Goal: Task Accomplishment & Management: Manage account settings

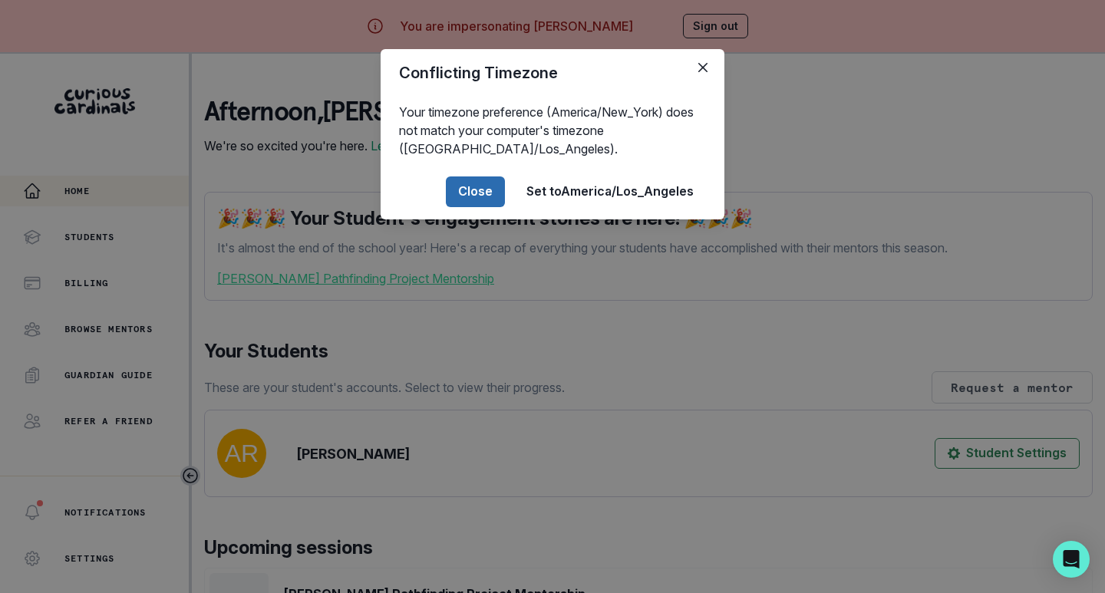
click at [469, 190] on button "Close" at bounding box center [475, 191] width 59 height 31
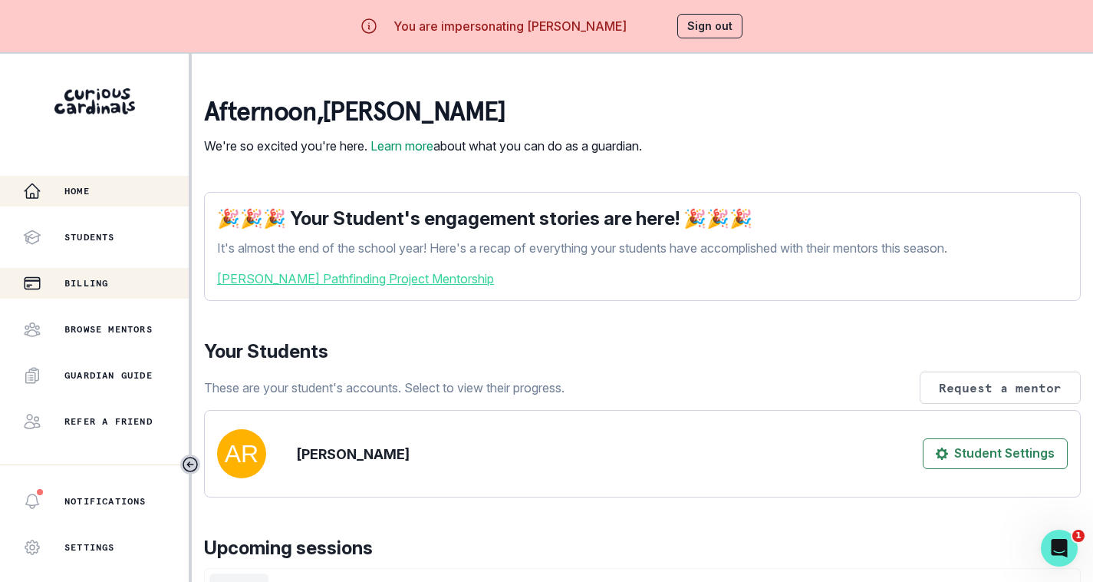
click at [101, 285] on p "Billing" at bounding box center [86, 283] width 44 height 12
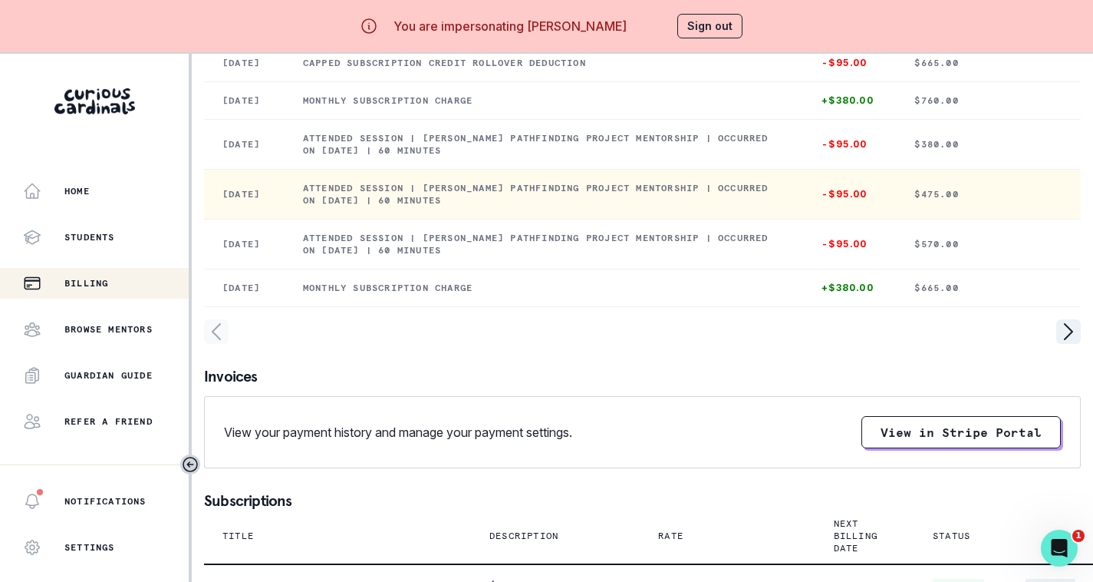
scroll to position [384, 0]
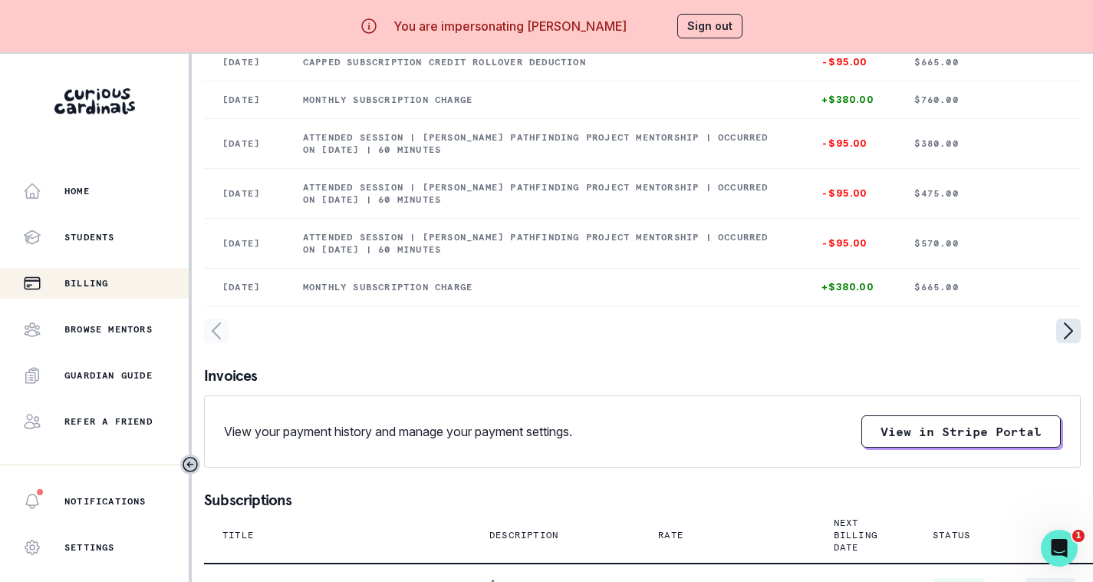
click at [1069, 343] on icon "page right" at bounding box center [1068, 330] width 25 height 25
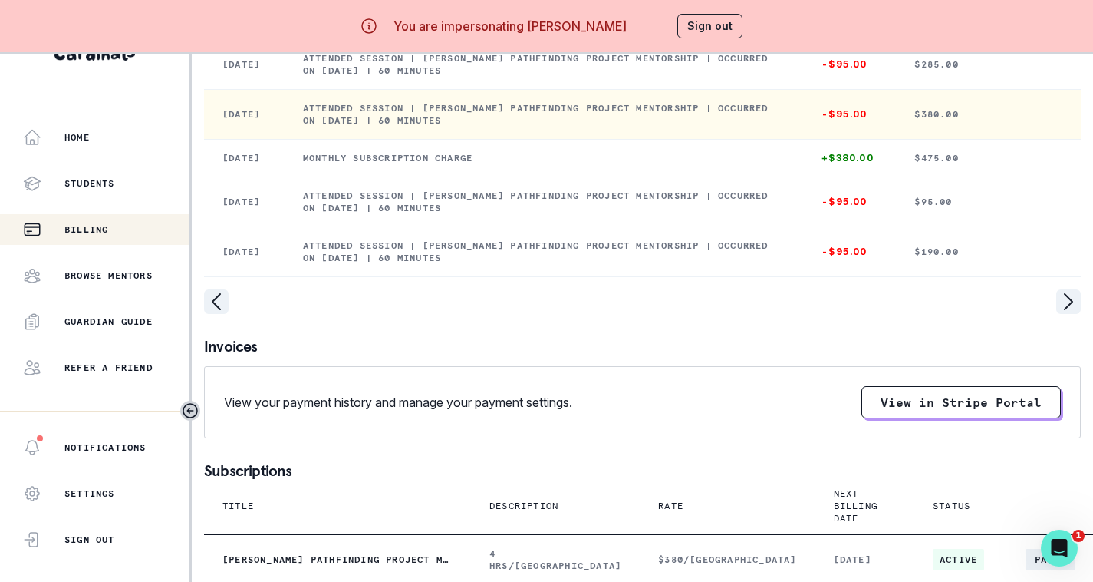
scroll to position [537, 0]
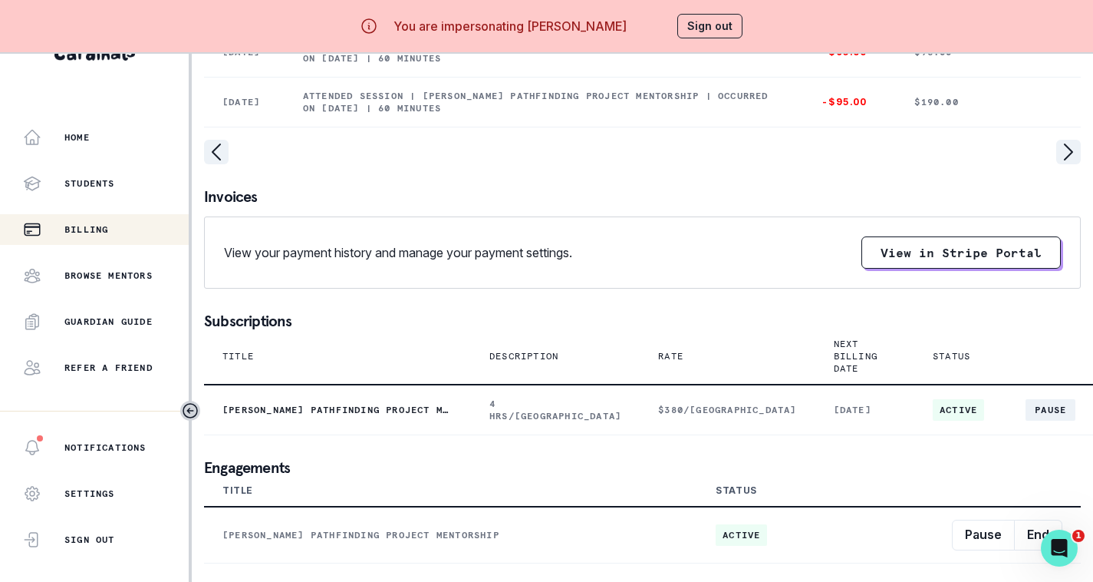
click at [702, 20] on button "Sign out" at bounding box center [709, 26] width 65 height 25
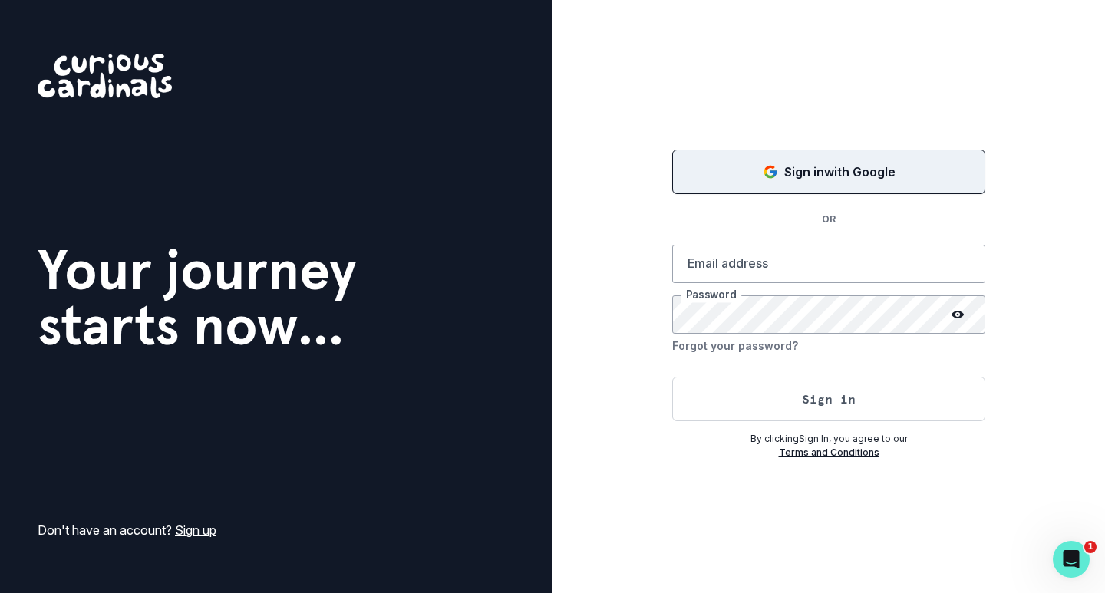
click at [750, 167] on div "Sign in with Google" at bounding box center [828, 172] width 275 height 18
